Goal: Check status: Check status

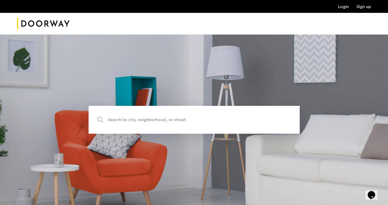
click at [348, 9] on link "Login" at bounding box center [343, 7] width 11 height 4
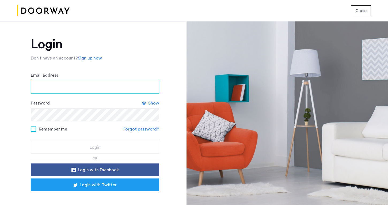
click at [91, 92] on input "Email address" at bounding box center [95, 87] width 129 height 13
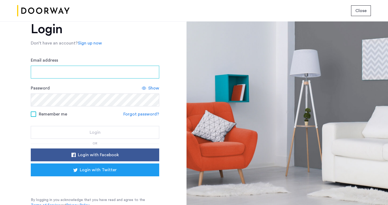
scroll to position [18, 0]
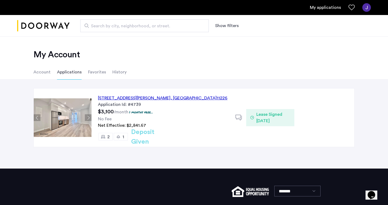
click at [184, 127] on div "Net Effective: $2,841.67" at bounding box center [163, 125] width 131 height 6
click at [178, 115] on div "2913 Snyder Avenue, Unit 6C, Brooklyn , NY 11226 Application Id: #4739 $3,100 /…" at bounding box center [164, 117] width 144 height 58
click at [172, 98] on div "2913 Snyder Avenue, Unit 6C, Brooklyn , NY 11226" at bounding box center [163, 98] width 130 height 6
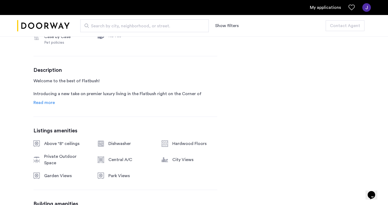
scroll to position [134, 0]
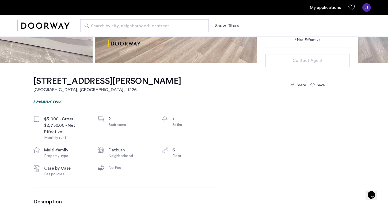
click at [329, 9] on link "My applications" at bounding box center [325, 7] width 31 height 6
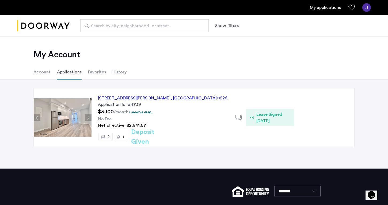
click at [368, 5] on img at bounding box center [367, 7] width 9 height 9
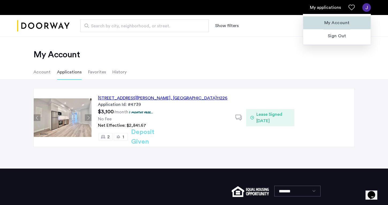
click at [340, 25] on span "My Account" at bounding box center [337, 23] width 59 height 6
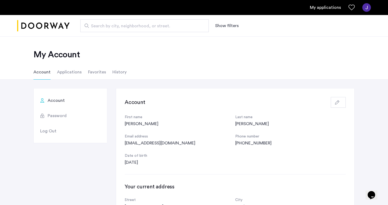
click at [70, 75] on li "Applications" at bounding box center [69, 72] width 25 height 15
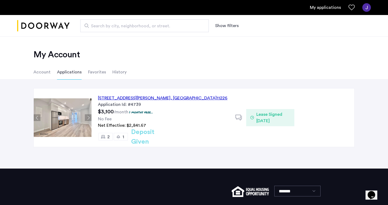
click at [261, 117] on span "Lease Signed [DATE]" at bounding box center [274, 117] width 34 height 13
click at [239, 117] on icon at bounding box center [239, 117] width 7 height 7
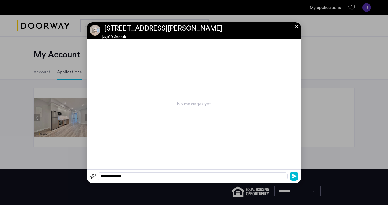
click at [294, 27] on button "x" at bounding box center [295, 25] width 8 height 6
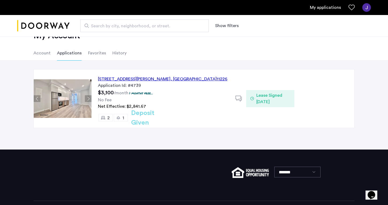
scroll to position [6, 0]
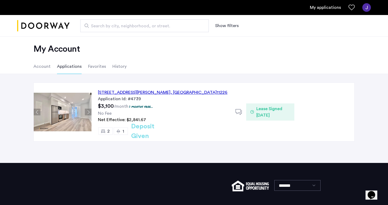
click at [261, 111] on span "Lease Signed [DATE]" at bounding box center [274, 112] width 34 height 13
click at [329, 11] on ul "My applications" at bounding box center [194, 7] width 354 height 9
click at [328, 6] on link "My applications" at bounding box center [325, 7] width 31 height 6
click at [148, 92] on div "2913 Snyder Avenue, Unit 6C, Brooklyn , NY 11226" at bounding box center [163, 92] width 130 height 6
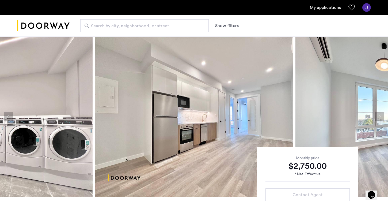
click at [366, 7] on img at bounding box center [367, 7] width 9 height 9
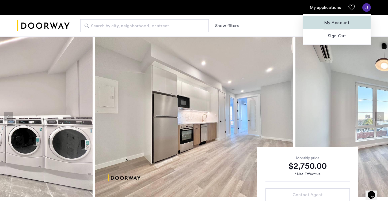
click at [342, 24] on span "My Account" at bounding box center [337, 23] width 59 height 6
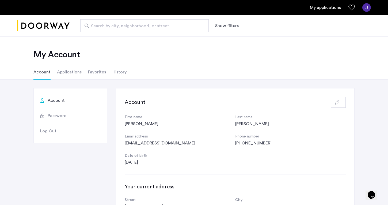
scroll to position [4, 0]
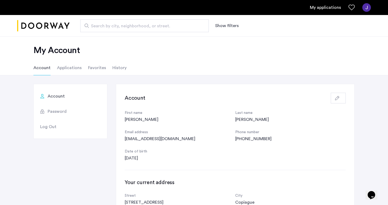
click at [116, 66] on li "History" at bounding box center [120, 67] width 14 height 15
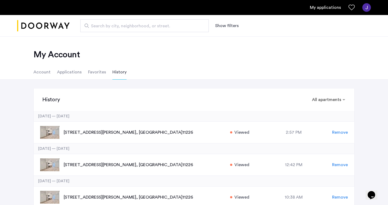
click at [98, 72] on li "Favorites" at bounding box center [97, 72] width 18 height 15
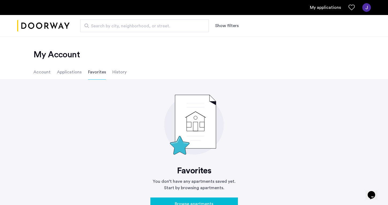
click at [76, 72] on li "Applications" at bounding box center [69, 72] width 25 height 15
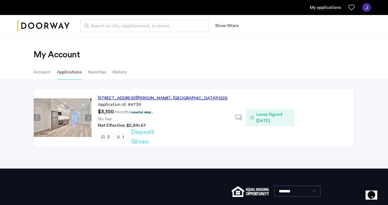
click at [91, 72] on li "Favorites" at bounding box center [97, 72] width 18 height 15
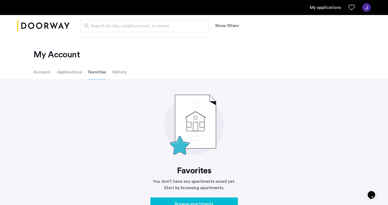
click at [46, 74] on li "Account" at bounding box center [41, 72] width 17 height 15
